Goal: Task Accomplishment & Management: Use online tool/utility

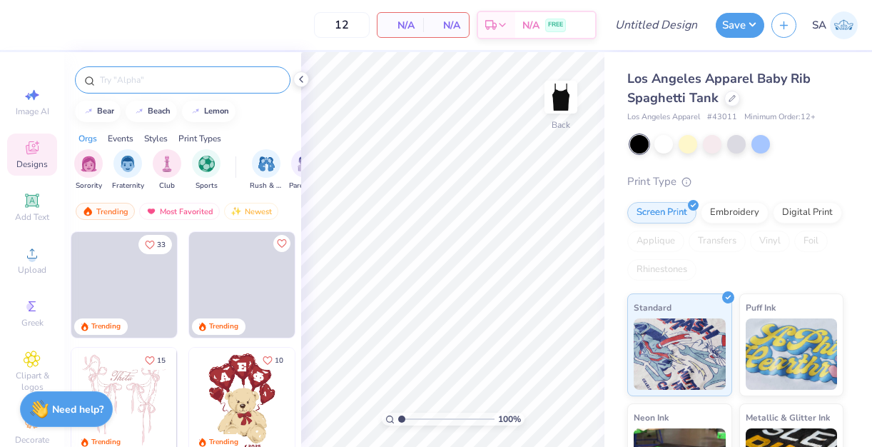
click at [183, 81] on input "text" at bounding box center [189, 80] width 183 height 14
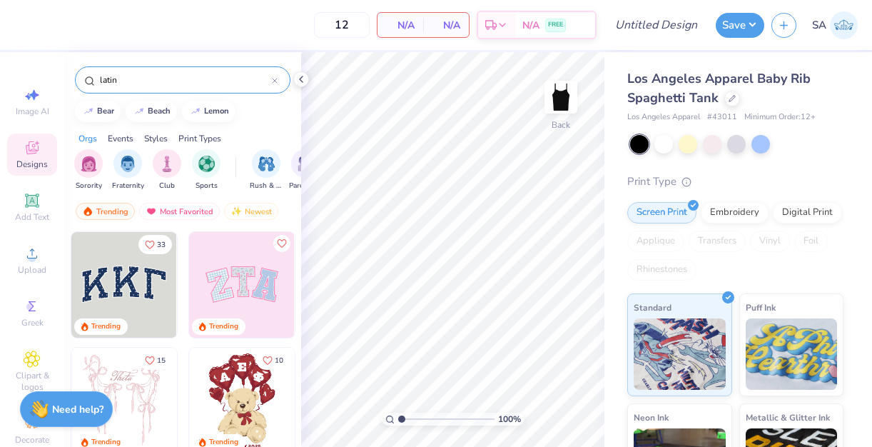
type input "latina"
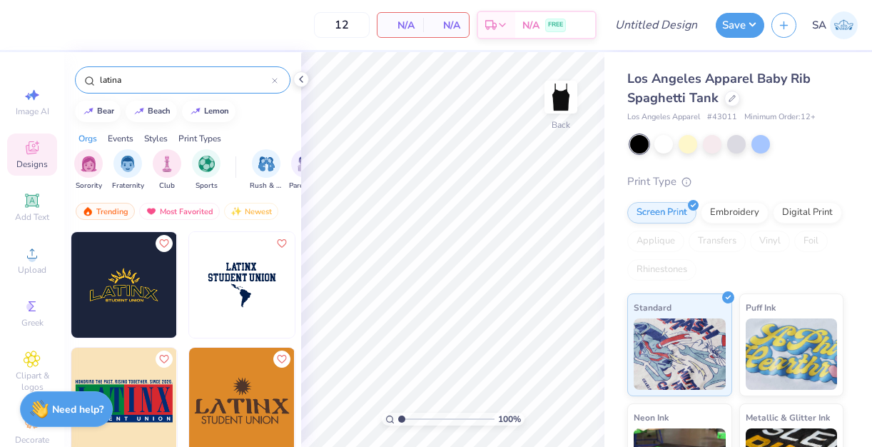
click at [274, 83] on div at bounding box center [275, 80] width 6 height 13
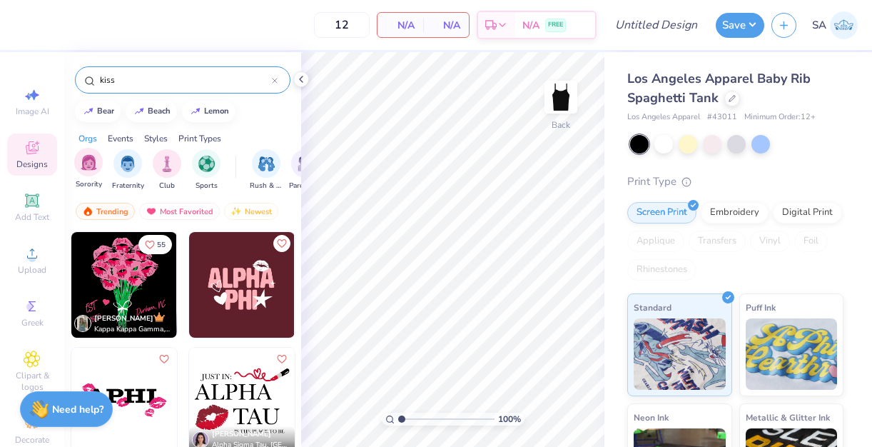
type input "kiss"
click at [87, 177] on div "Sorority" at bounding box center [88, 169] width 29 height 42
click at [273, 78] on icon at bounding box center [275, 81] width 6 height 6
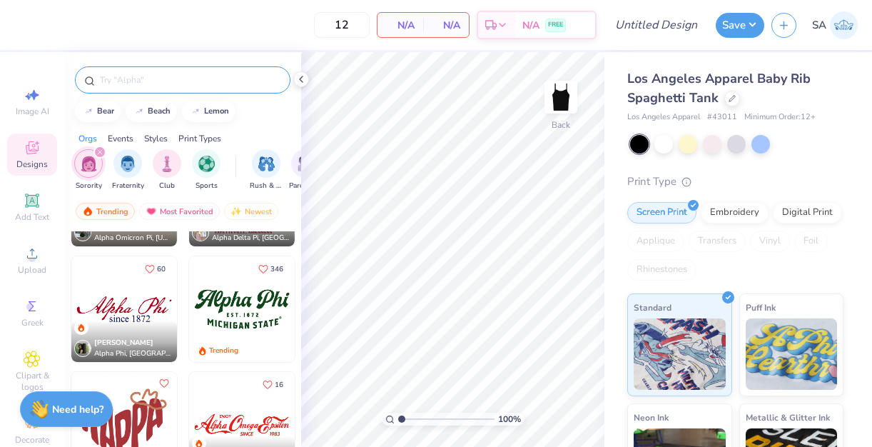
scroll to position [786, 0]
click at [131, 315] on img at bounding box center [124, 308] width 106 height 106
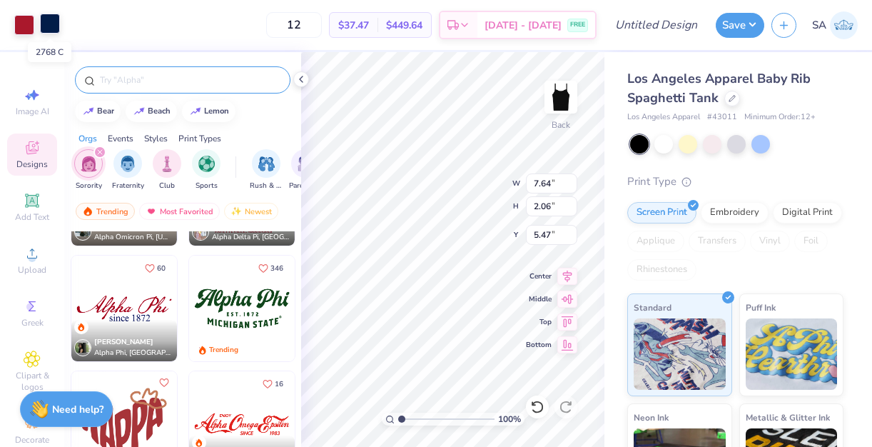
click at [53, 20] on div at bounding box center [50, 24] width 20 height 20
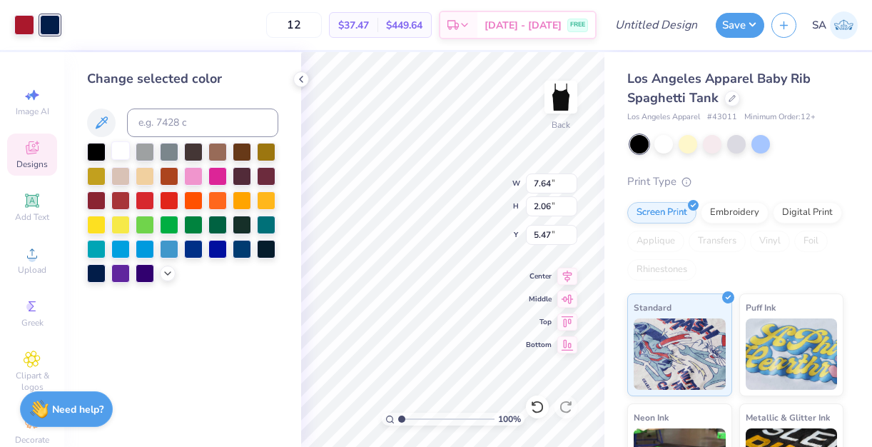
click at [118, 153] on div at bounding box center [120, 150] width 19 height 19
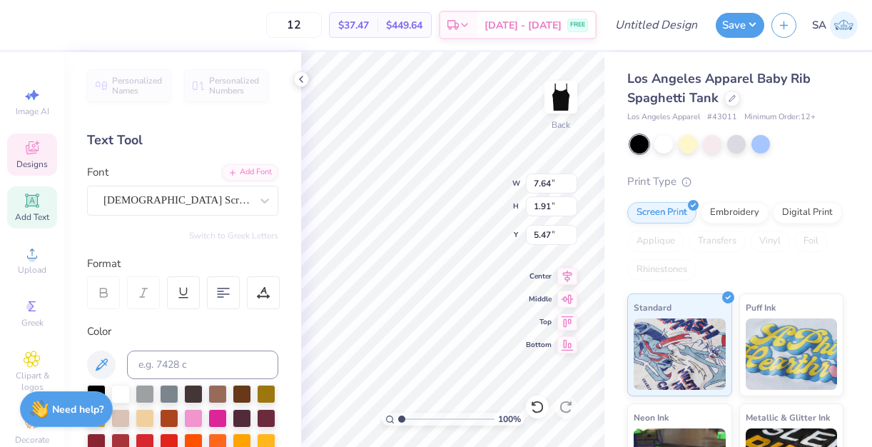
scroll to position [0, 0]
type textarea "Latina"
click at [24, 26] on div at bounding box center [24, 24] width 20 height 20
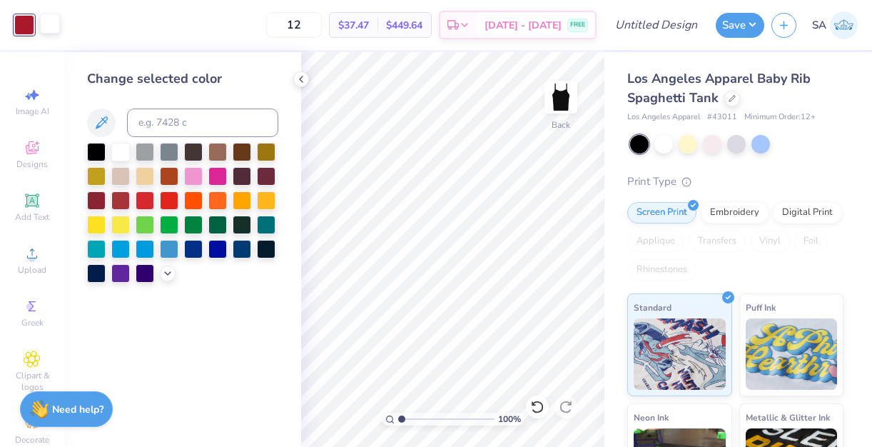
click at [45, 23] on div at bounding box center [50, 24] width 20 height 20
click at [218, 198] on div at bounding box center [217, 199] width 19 height 19
click at [25, 30] on div at bounding box center [24, 24] width 20 height 20
click at [111, 156] on div at bounding box center [120, 150] width 19 height 19
click at [241, 202] on div at bounding box center [242, 199] width 19 height 19
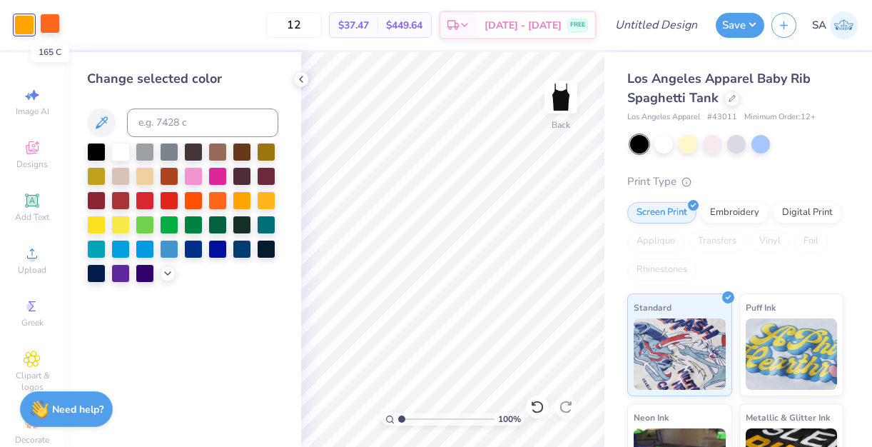
click at [42, 28] on div at bounding box center [50, 24] width 20 height 20
click at [121, 153] on div at bounding box center [120, 150] width 19 height 19
click at [19, 39] on div "Art colors" at bounding box center [30, 25] width 60 height 50
click at [23, 35] on div "Art colors" at bounding box center [30, 25] width 60 height 50
click at [23, 25] on div at bounding box center [24, 24] width 20 height 20
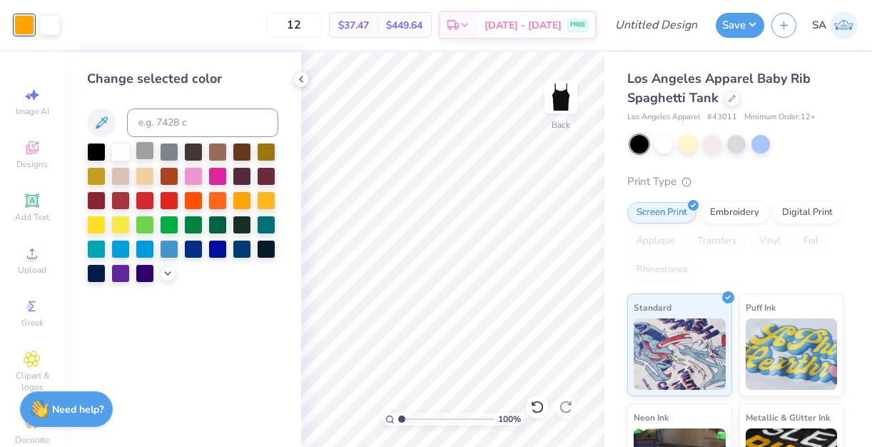
click at [145, 148] on div at bounding box center [145, 150] width 19 height 19
click at [120, 149] on div at bounding box center [120, 150] width 19 height 19
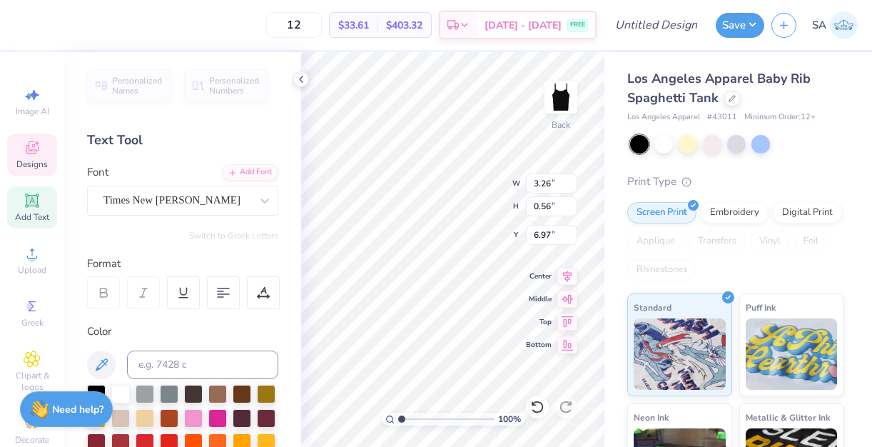
type textarea "since [DATE]"
type input "5.05"
type input "1.71"
type input "5.00"
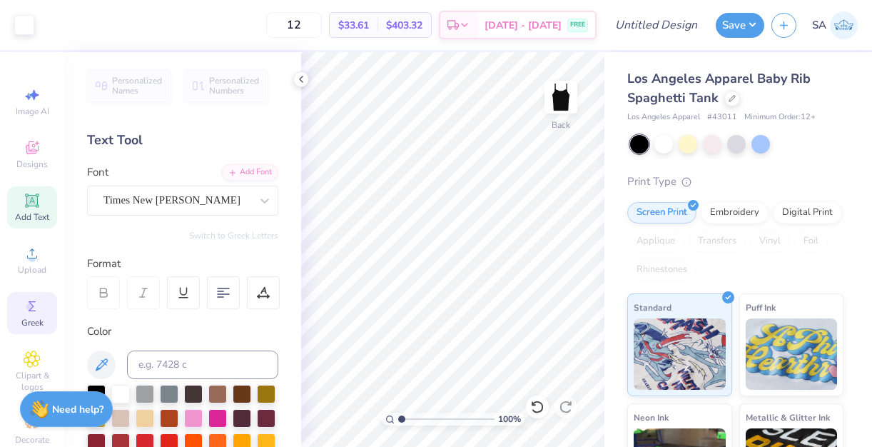
scroll to position [33, 0]
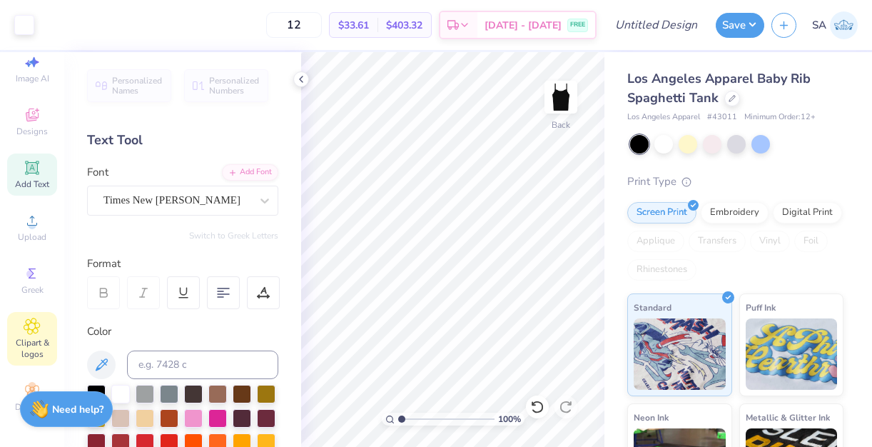
click at [35, 322] on icon at bounding box center [32, 326] width 16 height 16
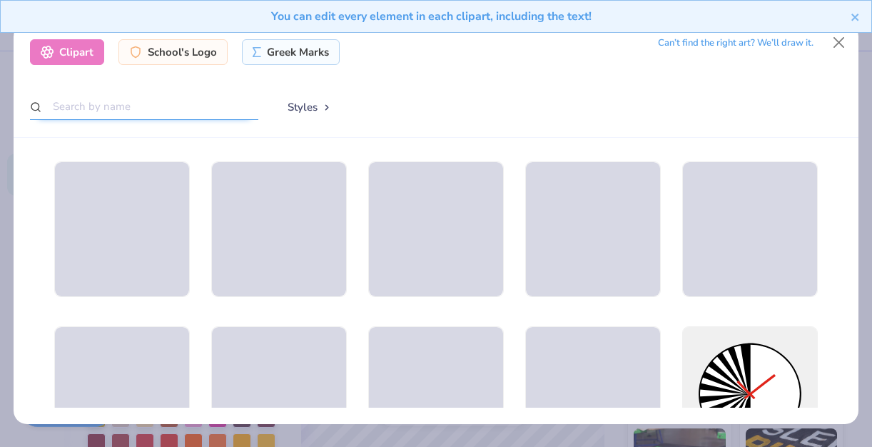
click at [181, 106] on input "text" at bounding box center [144, 106] width 228 height 26
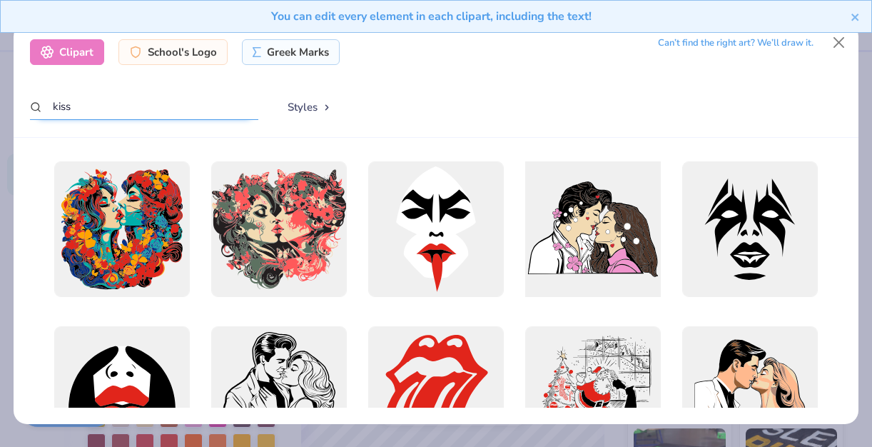
type input "kiss"
click at [529, 213] on div at bounding box center [592, 228] width 149 height 149
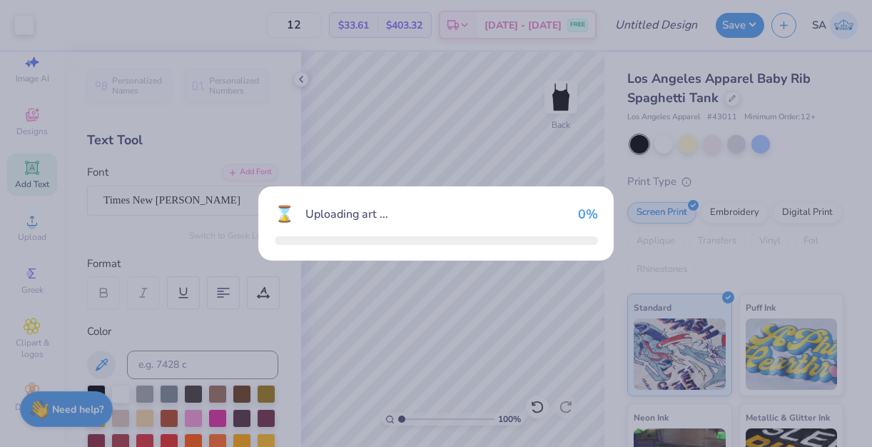
scroll to position [64, 0]
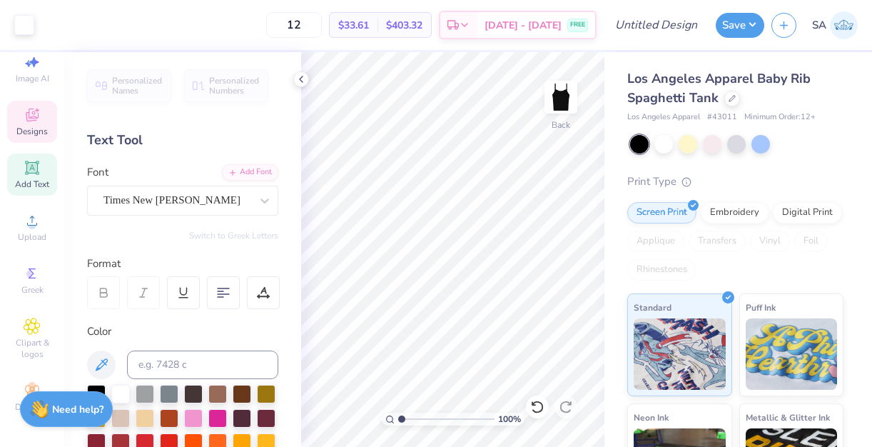
click at [31, 116] on icon at bounding box center [32, 114] width 13 height 13
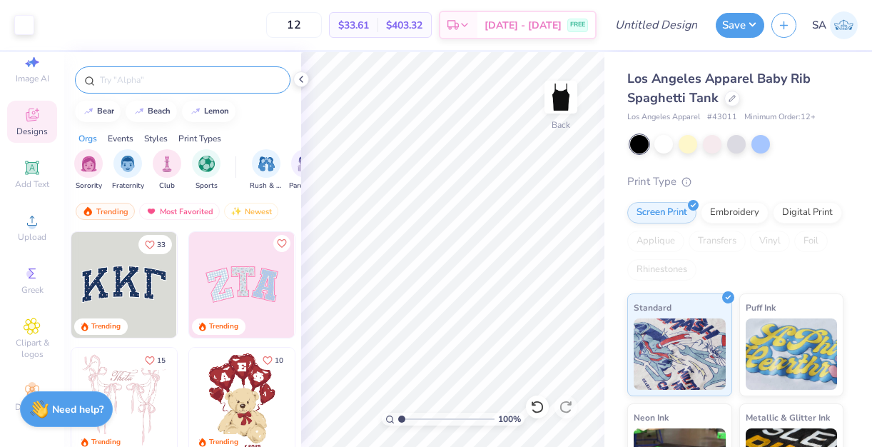
click at [147, 83] on input "text" at bounding box center [189, 80] width 183 height 14
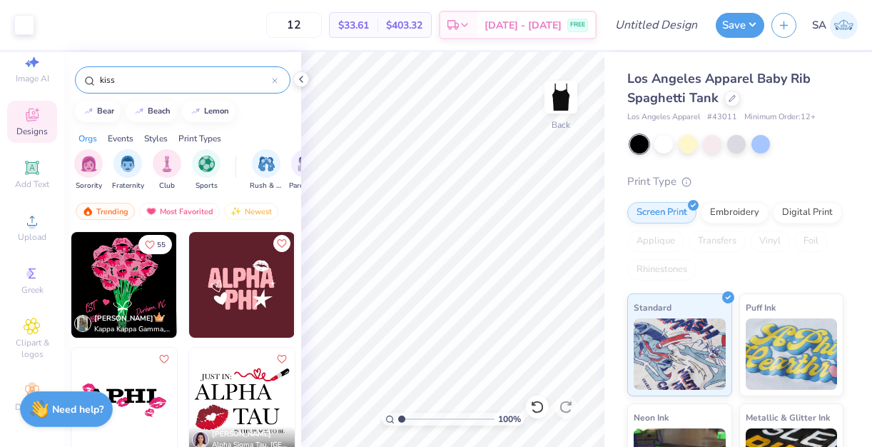
type input "kiss"
click at [234, 295] on img at bounding box center [242, 285] width 106 height 106
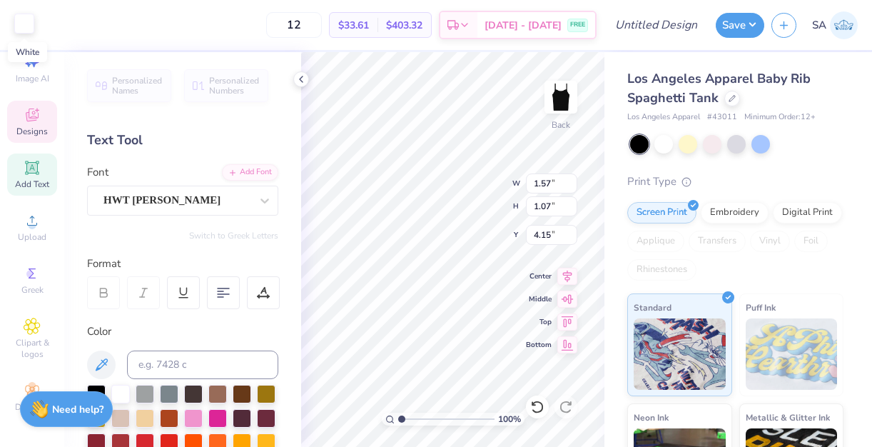
click at [26, 29] on div at bounding box center [24, 24] width 20 height 20
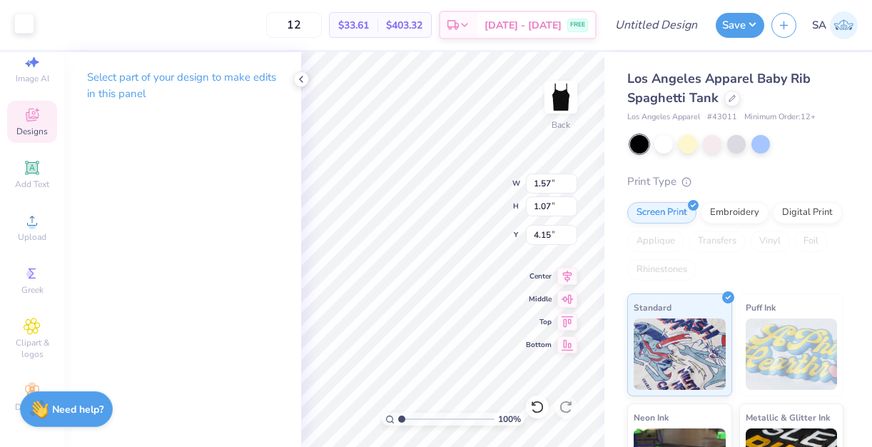
click at [19, 18] on div at bounding box center [24, 24] width 20 height 20
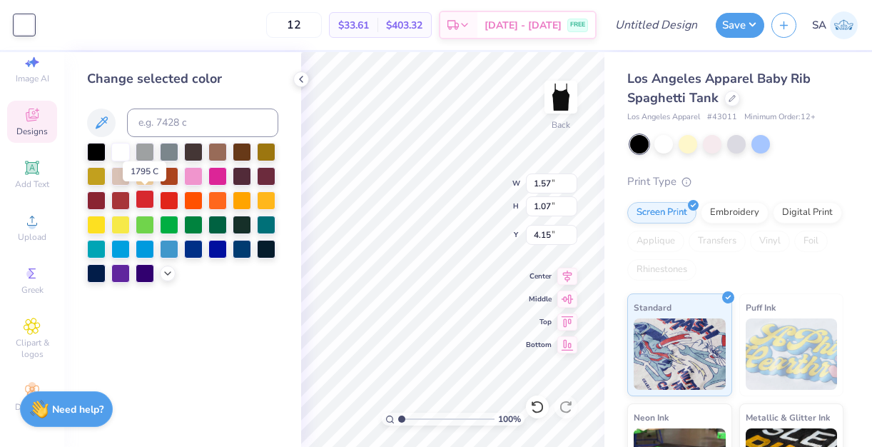
click at [147, 201] on div at bounding box center [145, 199] width 19 height 19
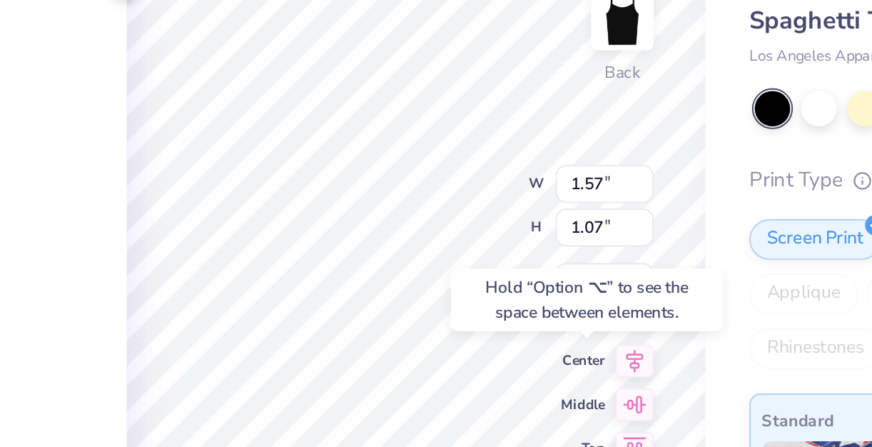
type input "5.43"
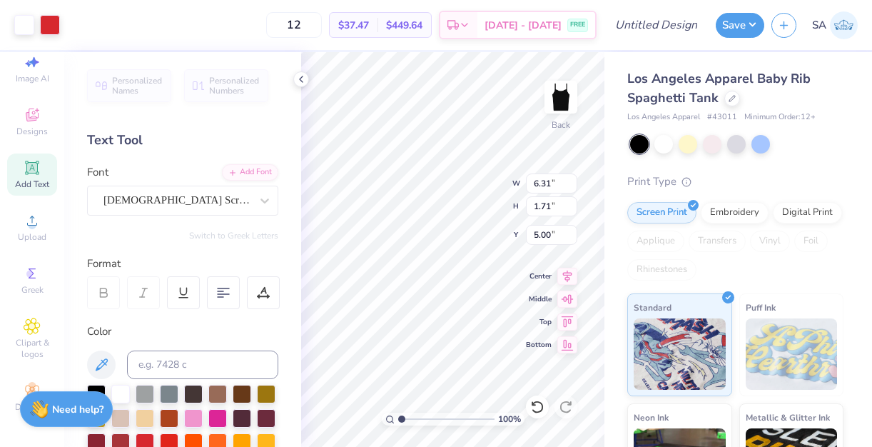
type input "6.31"
type textarea "foreva"
type input "1.91"
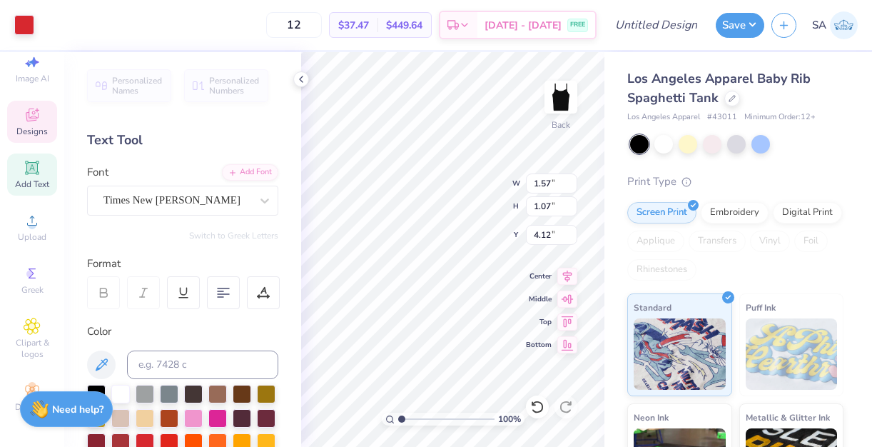
type input "4.12"
type input "2.04"
type input "0.56"
type input "1.91"
type input "1.37"
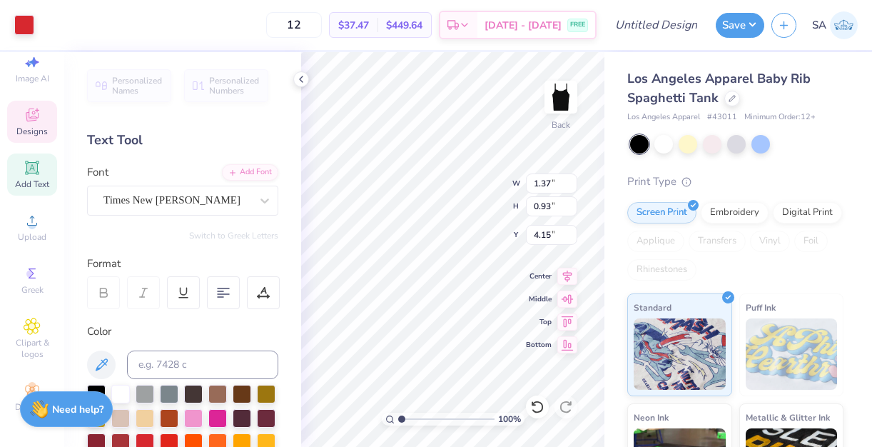
type input "0.93"
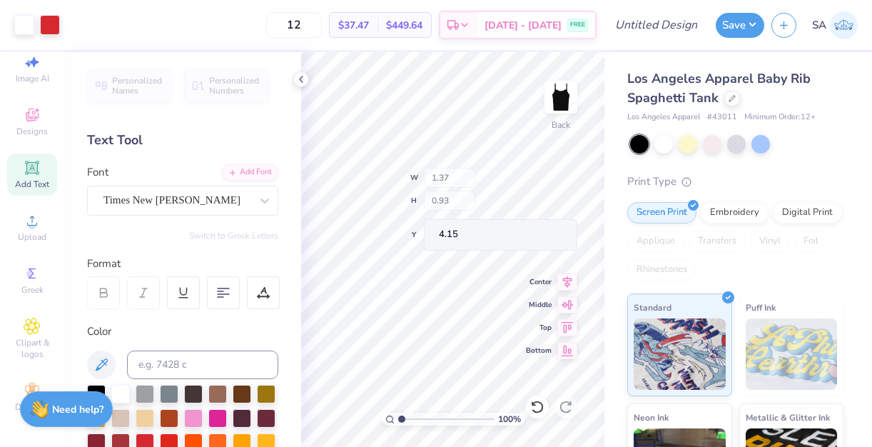
type input "2.26"
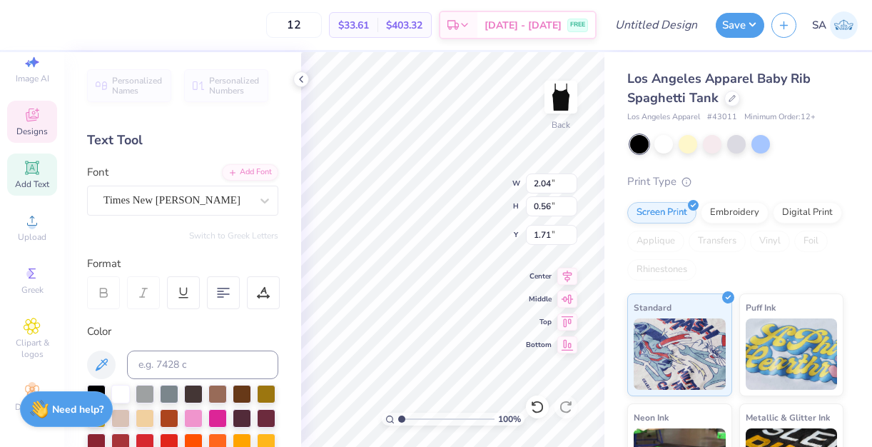
type textarea "FOREVA"
type input "2.57"
type input "0.44"
type input "1.83"
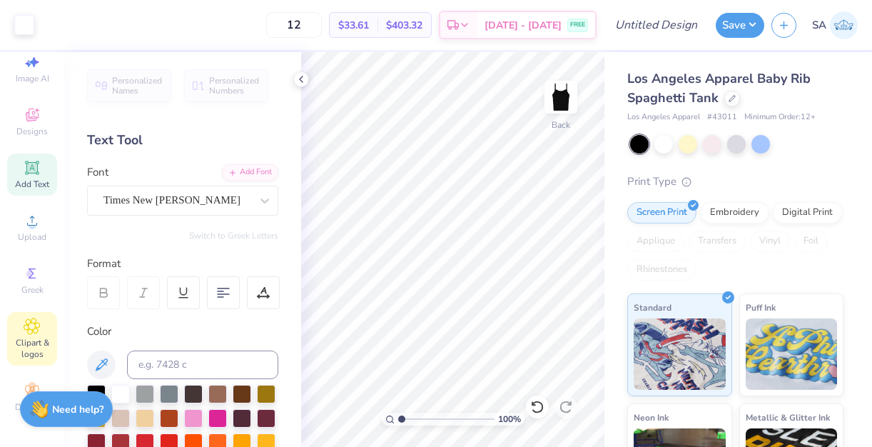
click at [31, 341] on span "Clipart & logos" at bounding box center [32, 348] width 50 height 23
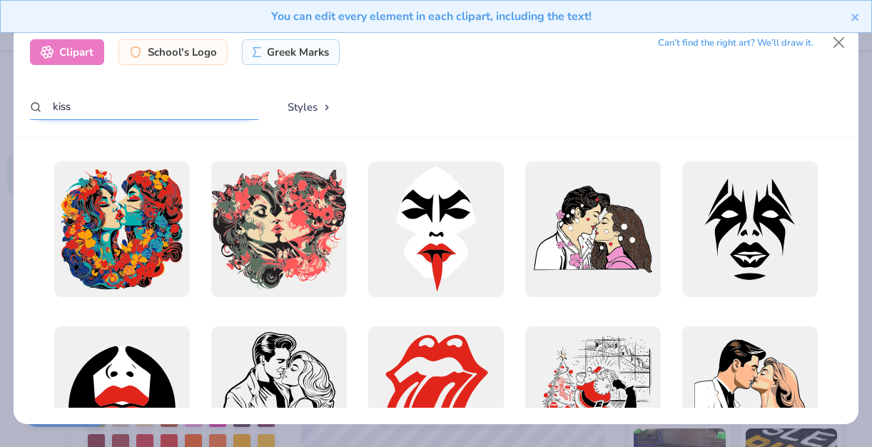
click at [134, 109] on input "kiss" at bounding box center [144, 106] width 228 height 26
type input "k"
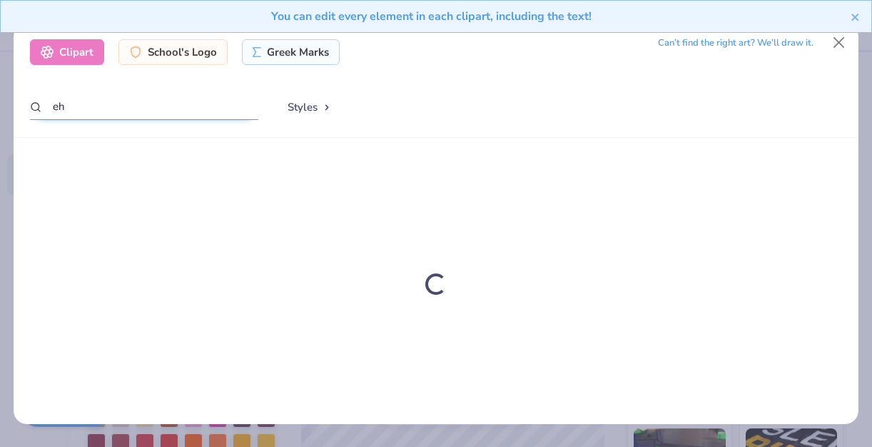
type input "e"
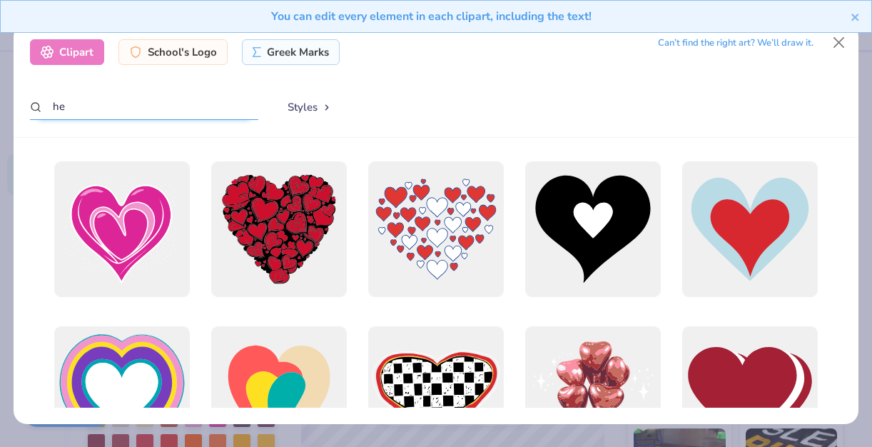
type input "h"
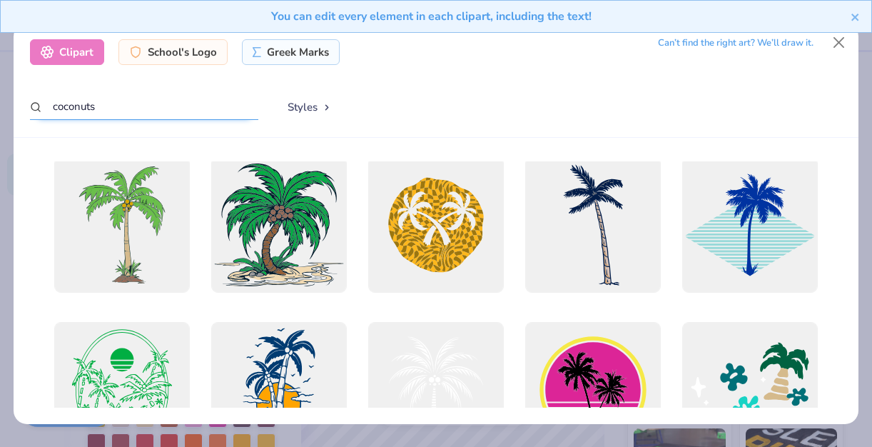
scroll to position [1, 0]
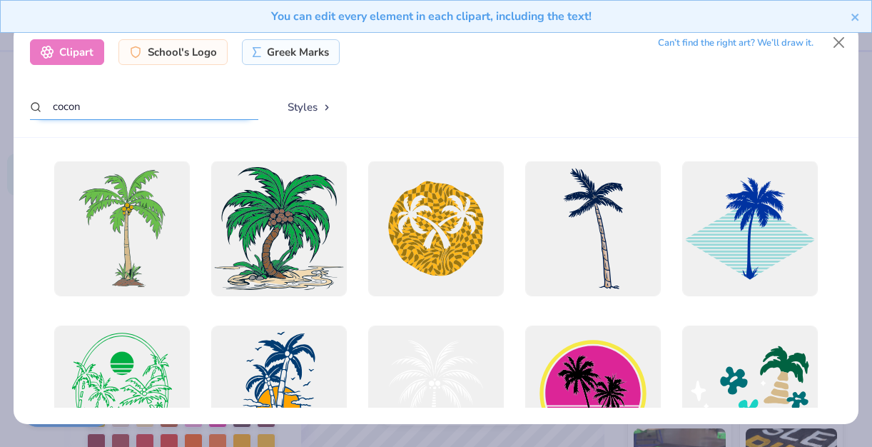
type input "coco"
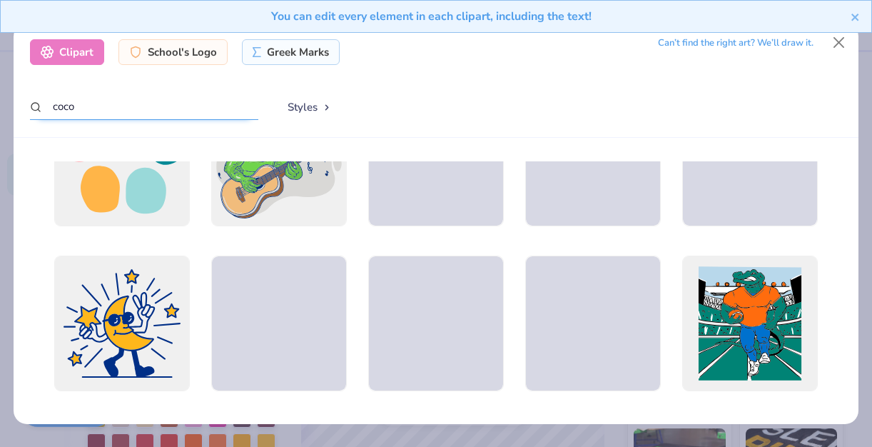
scroll to position [1223, 0]
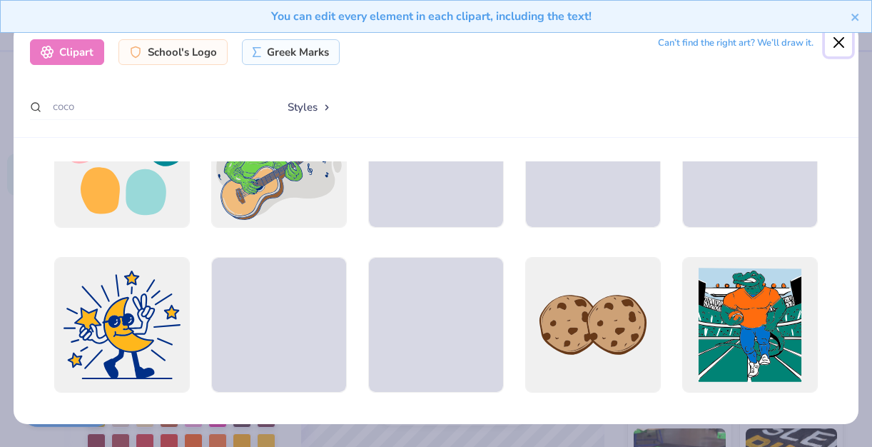
click at [830, 44] on button "Close" at bounding box center [838, 42] width 27 height 27
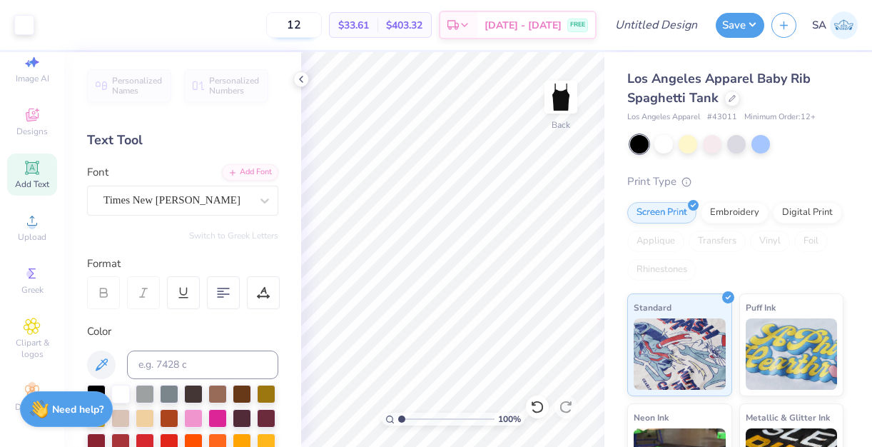
click at [322, 21] on input "12" at bounding box center [294, 25] width 56 height 26
type input "12"
